Goal: Transaction & Acquisition: Purchase product/service

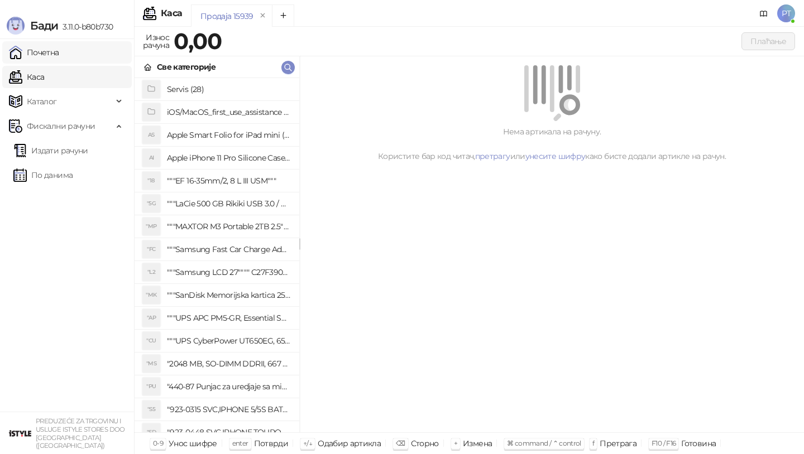
click at [36, 54] on link "Почетна" at bounding box center [34, 52] width 50 height 22
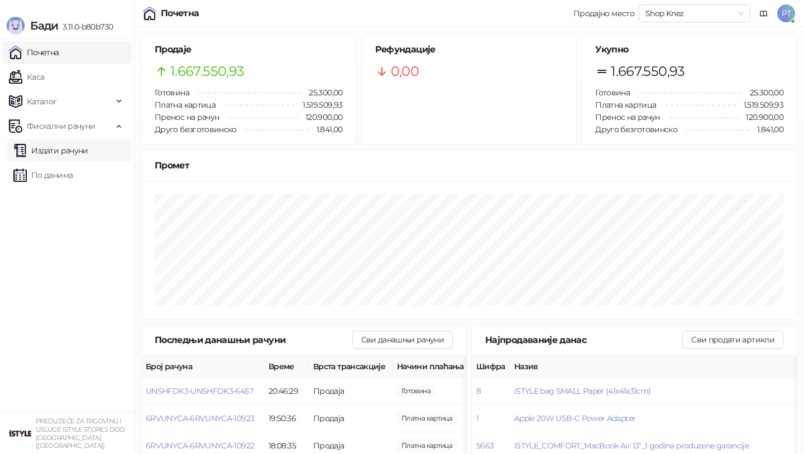
click at [79, 151] on link "Издати рачуни" at bounding box center [50, 151] width 75 height 22
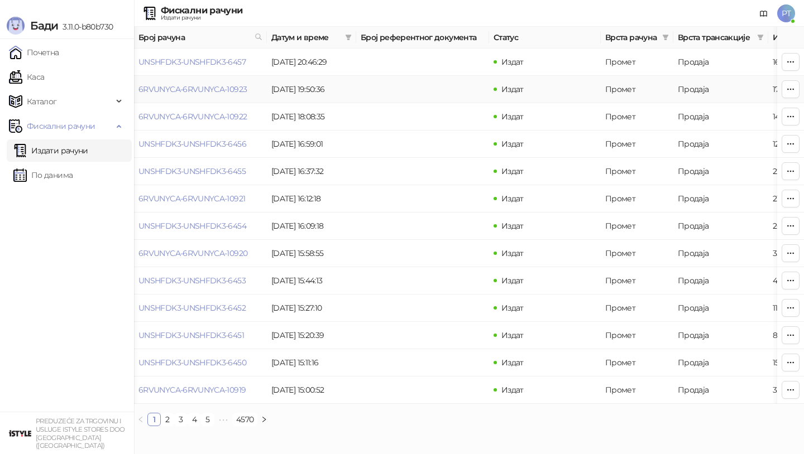
scroll to position [0, 54]
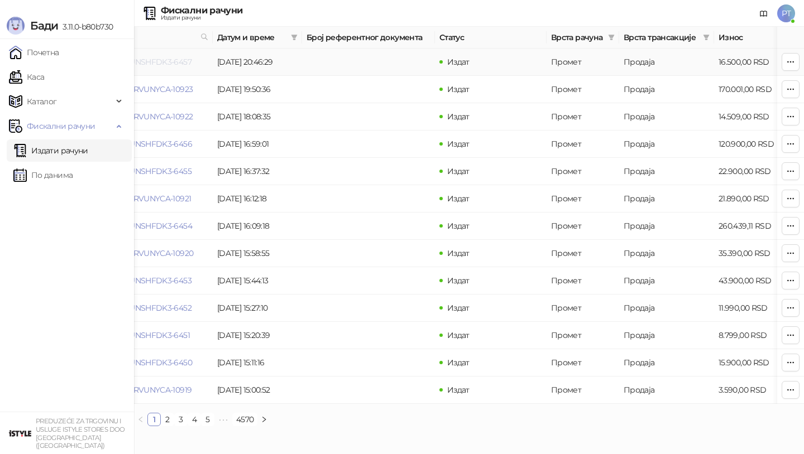
click at [174, 61] on link "UNSHFDK3-UNSHFDK3-6457" at bounding box center [137, 62] width 107 height 10
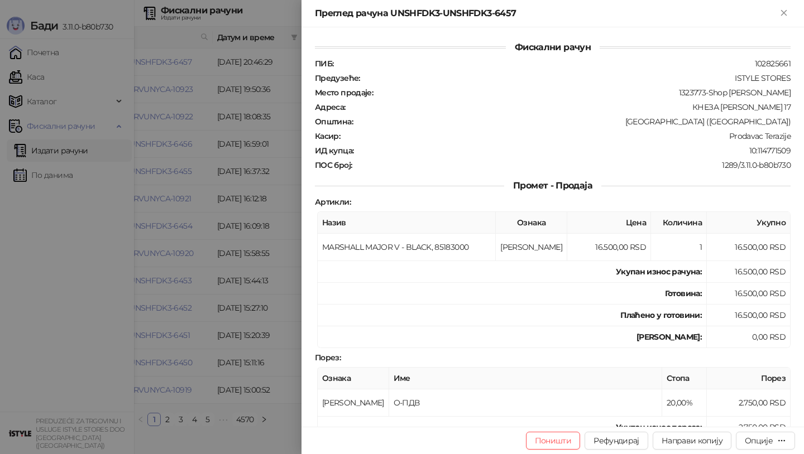
click at [204, 88] on div at bounding box center [402, 227] width 804 height 454
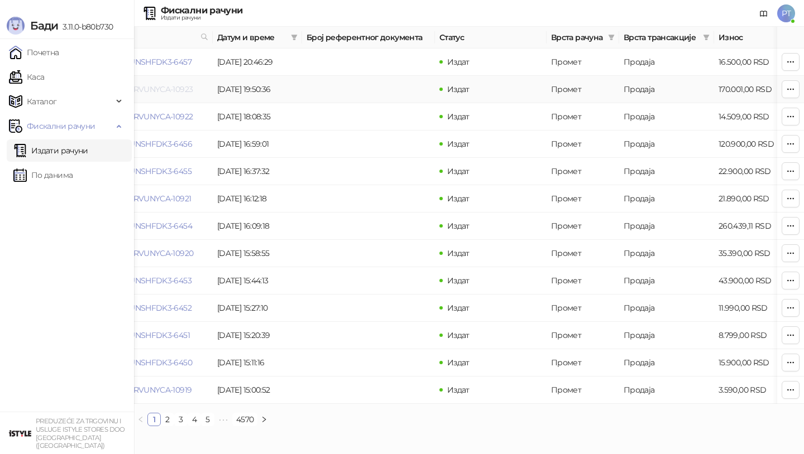
click at [161, 89] on link "6RVUNYCA-6RVUNYCA-10923" at bounding box center [138, 89] width 108 height 10
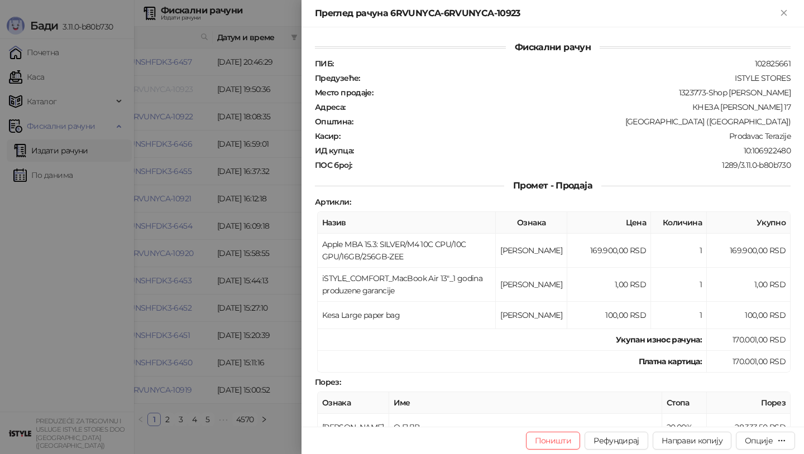
click at [161, 89] on div at bounding box center [402, 227] width 804 height 454
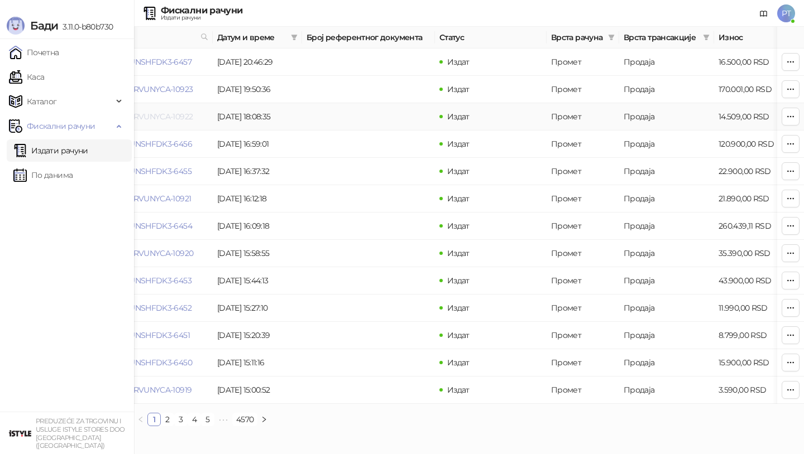
click at [156, 113] on link "6RVUNYCA-6RVUNYCA-10922" at bounding box center [138, 117] width 108 height 10
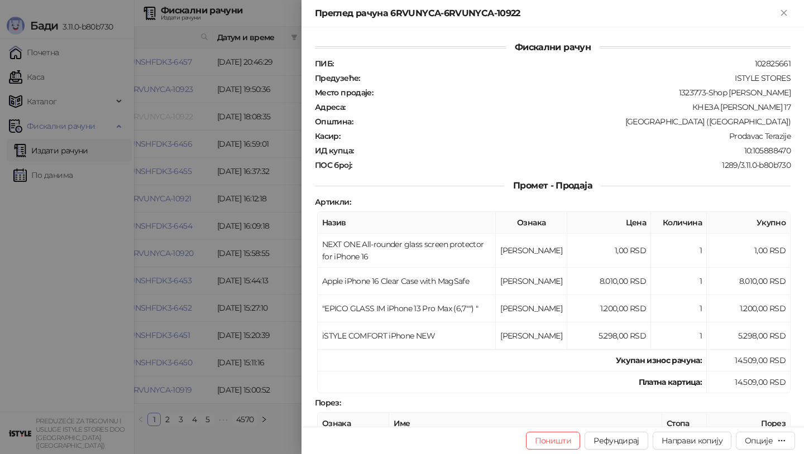
click at [156, 113] on div at bounding box center [402, 227] width 804 height 454
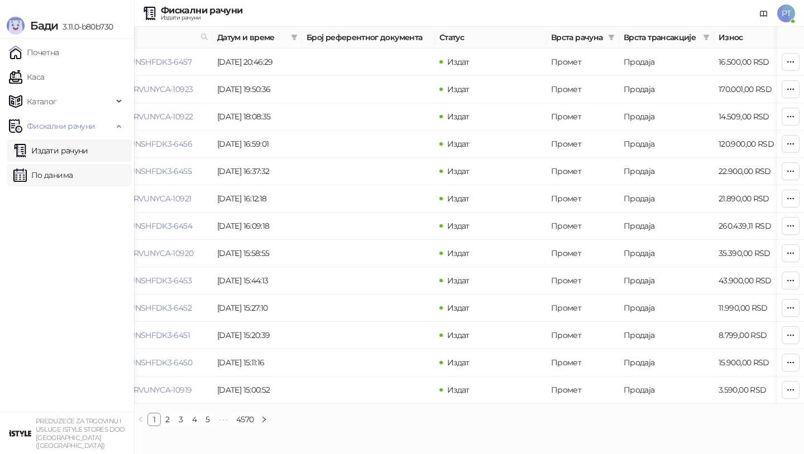
click at [49, 177] on link "По данима" at bounding box center [42, 175] width 59 height 22
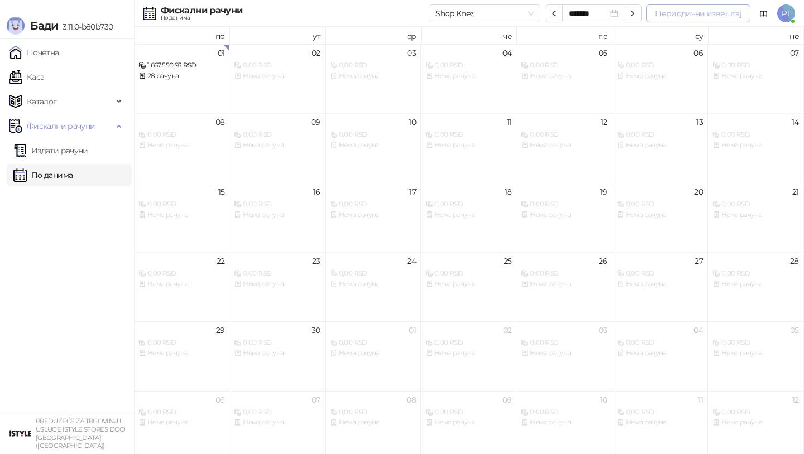
click at [702, 18] on button "Периодични извештај" at bounding box center [698, 13] width 104 height 18
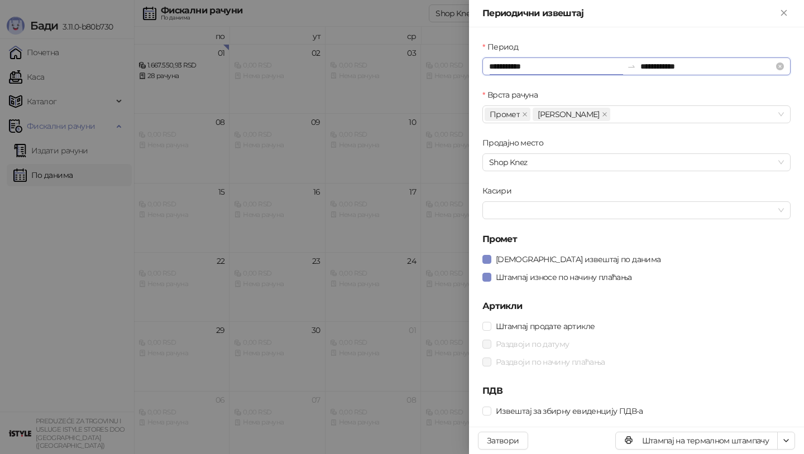
click at [508, 63] on input "**********" at bounding box center [555, 66] width 133 height 12
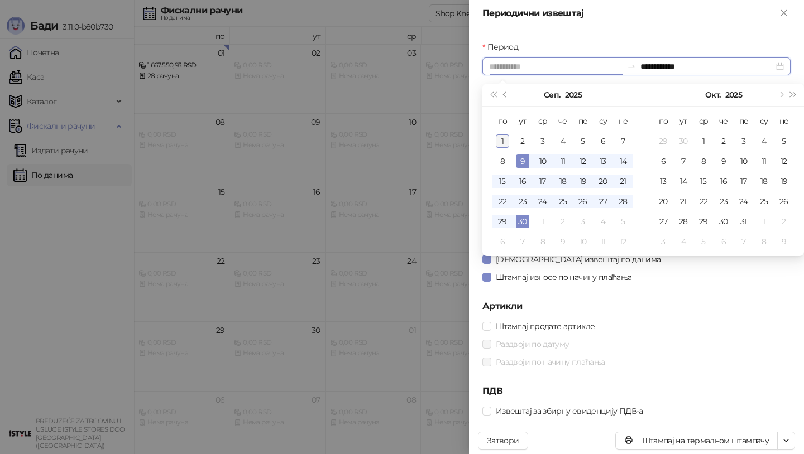
type input "**********"
click at [505, 141] on div "1" at bounding box center [502, 140] width 13 height 13
type input "**********"
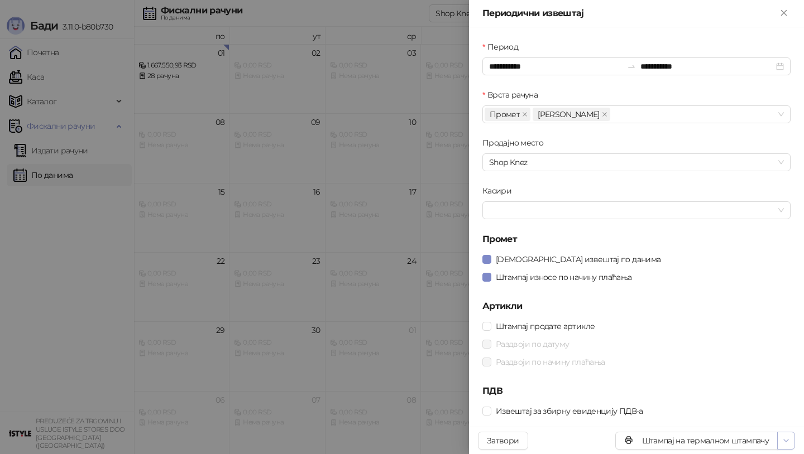
click at [786, 440] on icon "button" at bounding box center [785, 440] width 9 height 9
click at [775, 401] on span "Штампај на А4 штампачу" at bounding box center [738, 401] width 96 height 12
click at [44, 153] on div at bounding box center [402, 227] width 804 height 454
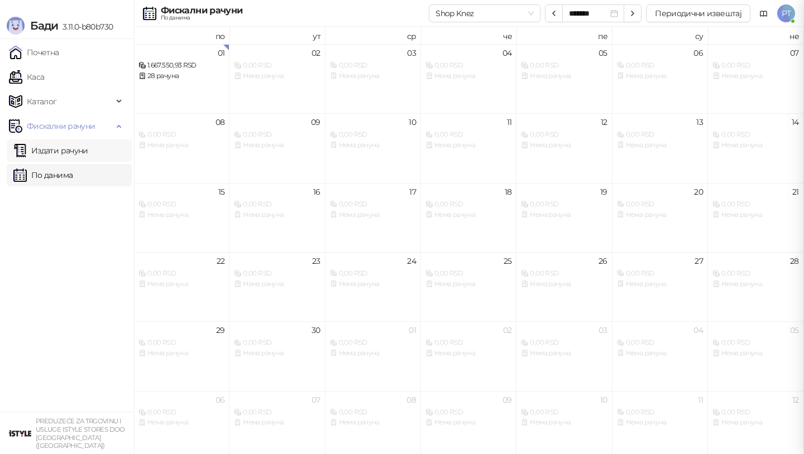
click at [55, 153] on link "Издати рачуни" at bounding box center [50, 151] width 75 height 22
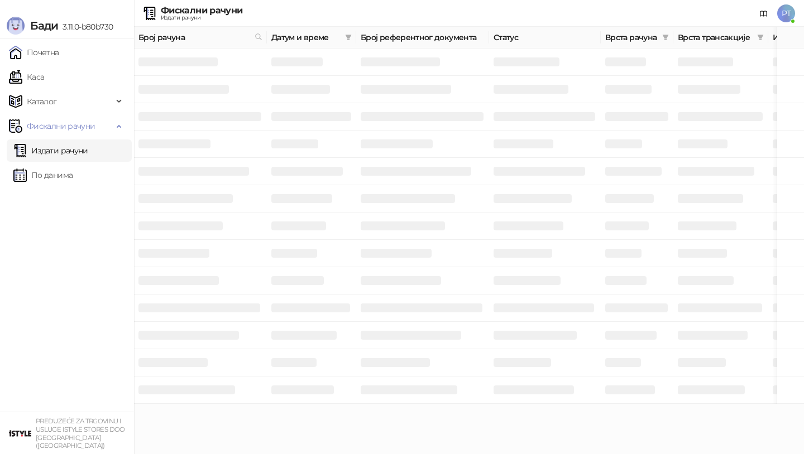
click at [55, 153] on link "Издати рачуни" at bounding box center [50, 151] width 75 height 22
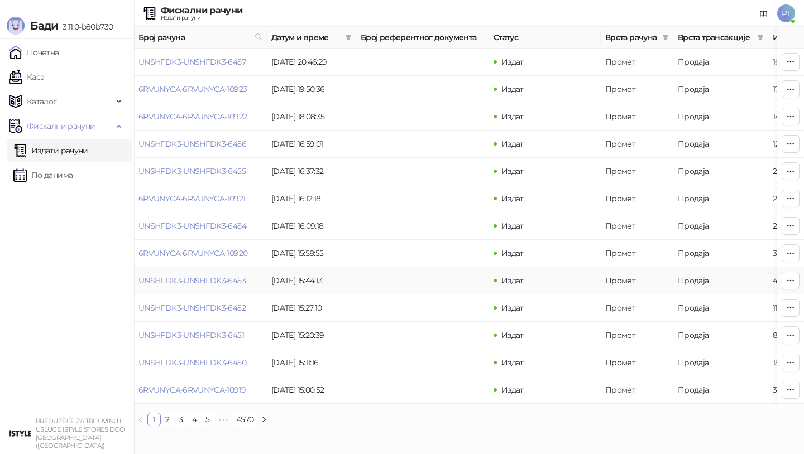
scroll to position [0, 80]
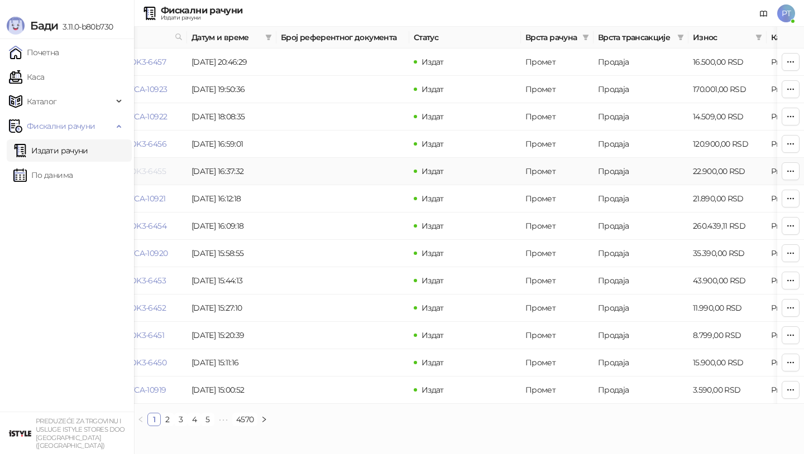
click at [151, 171] on link "UNSHFDK3-UNSHFDK3-6455" at bounding box center [112, 171] width 107 height 10
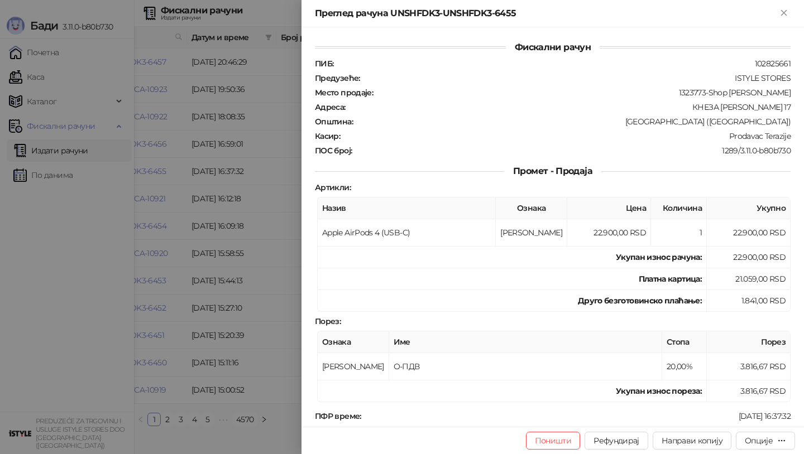
click at [48, 80] on div at bounding box center [402, 227] width 804 height 454
click at [32, 77] on div at bounding box center [402, 227] width 804 height 454
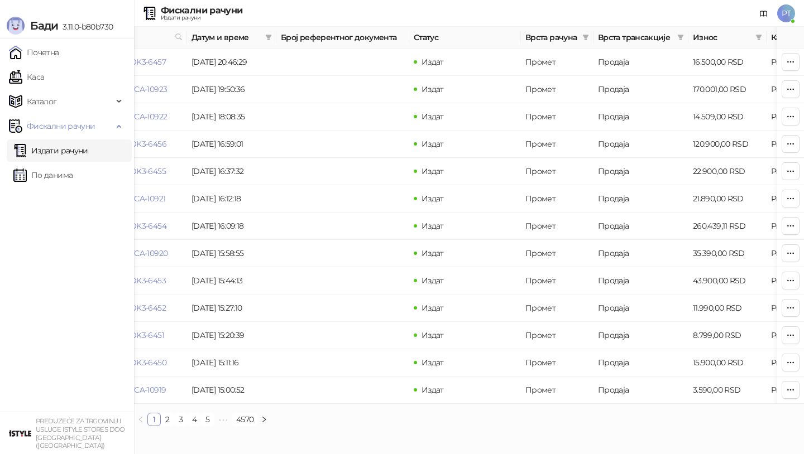
click at [32, 77] on link "Каса" at bounding box center [26, 77] width 35 height 22
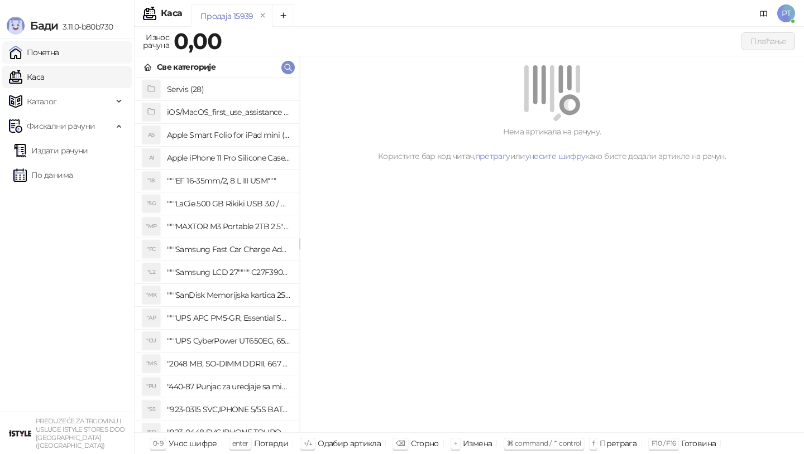
click at [44, 52] on link "Почетна" at bounding box center [34, 52] width 50 height 22
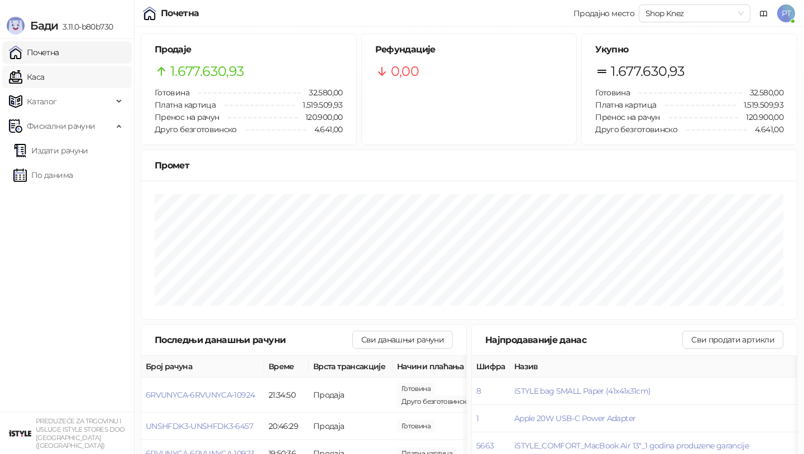
click at [43, 79] on link "Каса" at bounding box center [26, 77] width 35 height 22
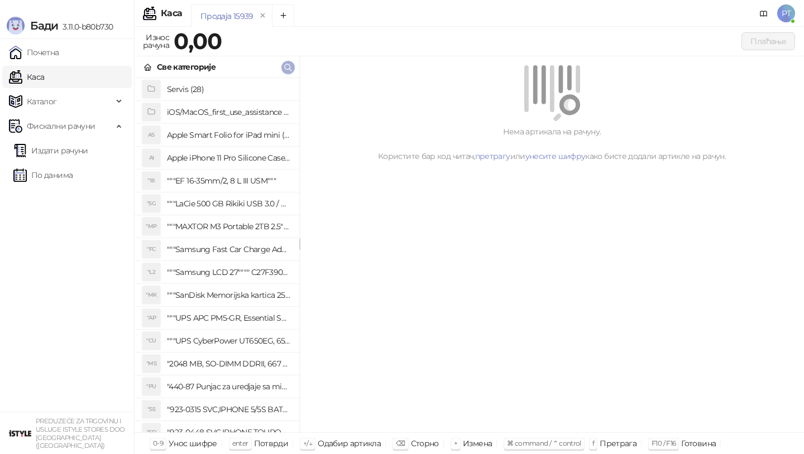
click at [289, 69] on icon "button" at bounding box center [288, 67] width 9 height 9
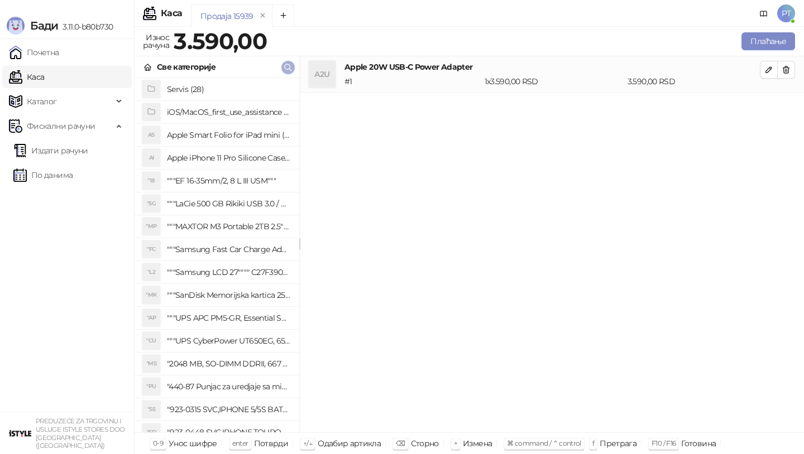
click at [285, 69] on icon "button" at bounding box center [288, 67] width 9 height 9
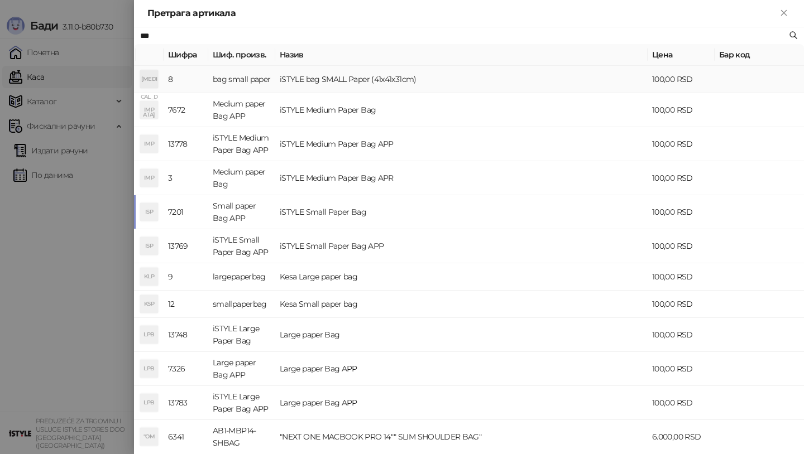
type input "***"
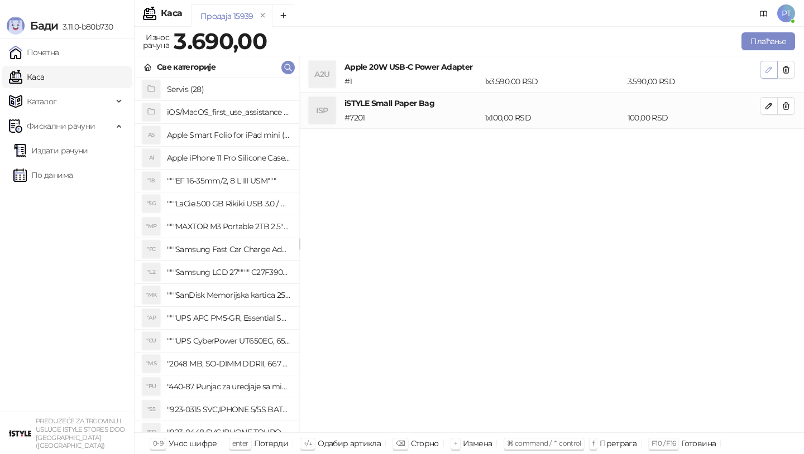
click at [769, 66] on icon "button" at bounding box center [768, 69] width 9 height 9
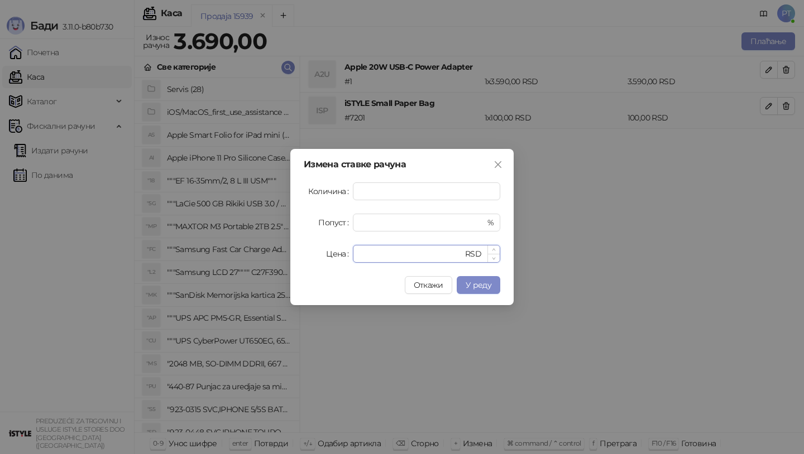
click at [367, 254] on input "****" at bounding box center [410, 254] width 103 height 17
type input "****"
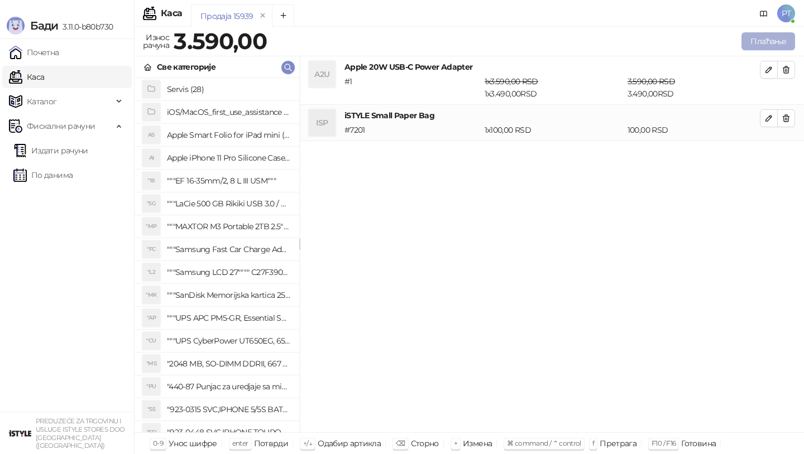
click at [778, 45] on button "Плаћање" at bounding box center [768, 41] width 54 height 18
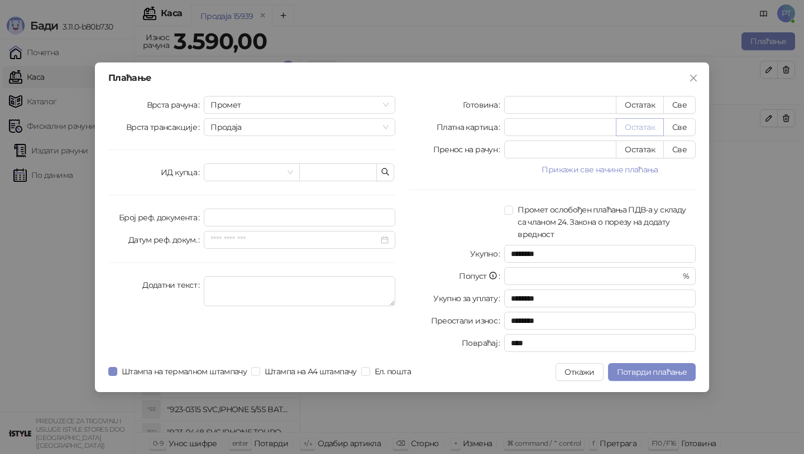
click at [629, 131] on button "Остатак" at bounding box center [640, 127] width 48 height 18
type input "****"
click at [623, 371] on span "Потврди плаћање" at bounding box center [652, 372] width 70 height 10
